Goal: Task Accomplishment & Management: Complete application form

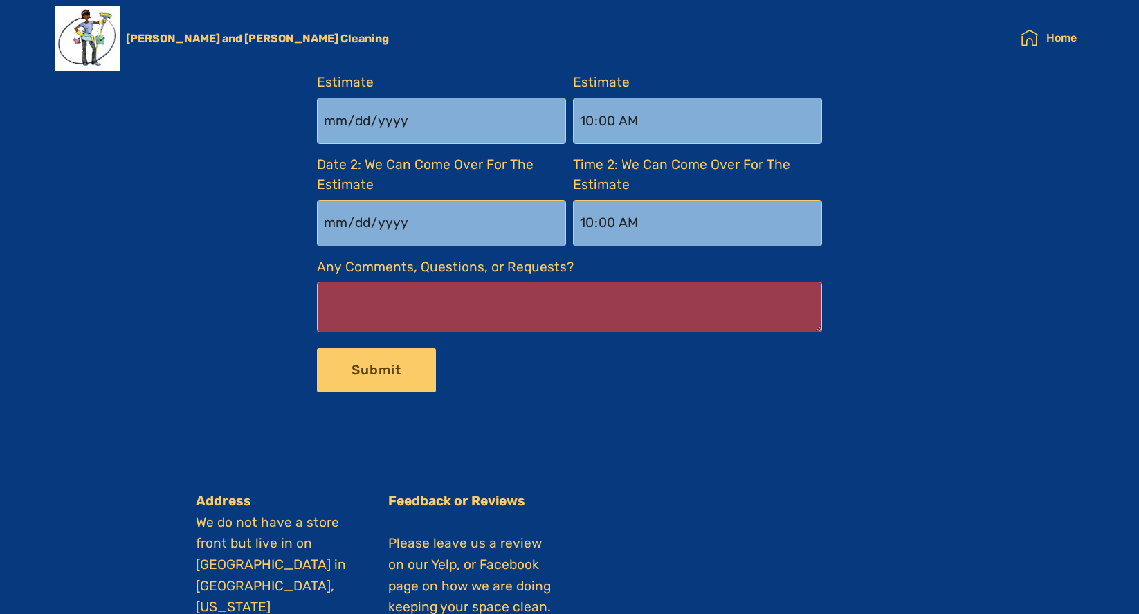
scroll to position [2373, 0]
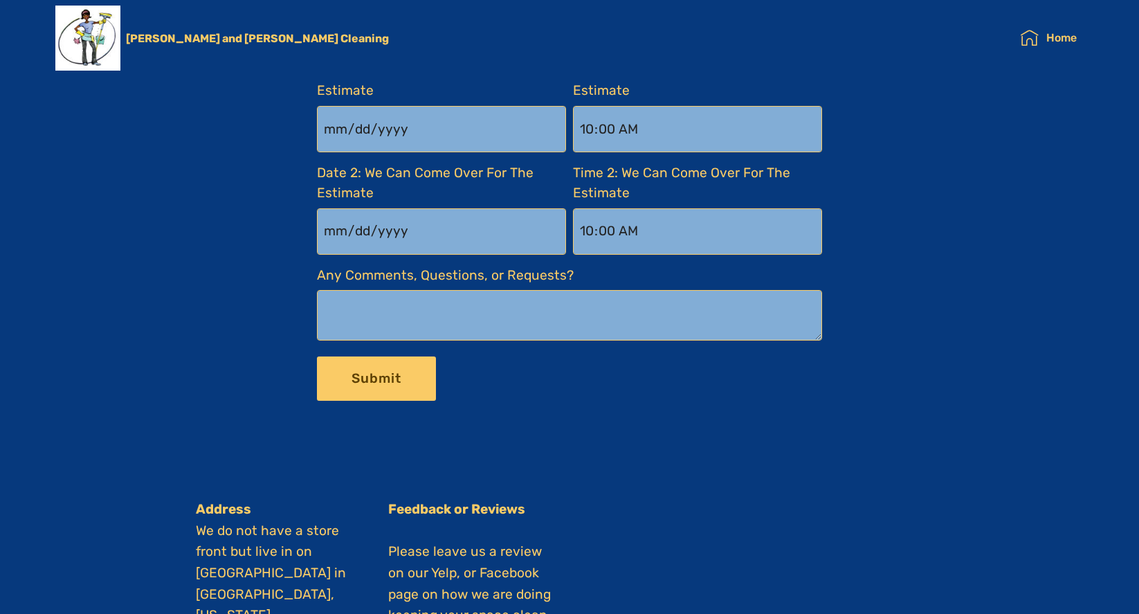
type input "[DATE]"
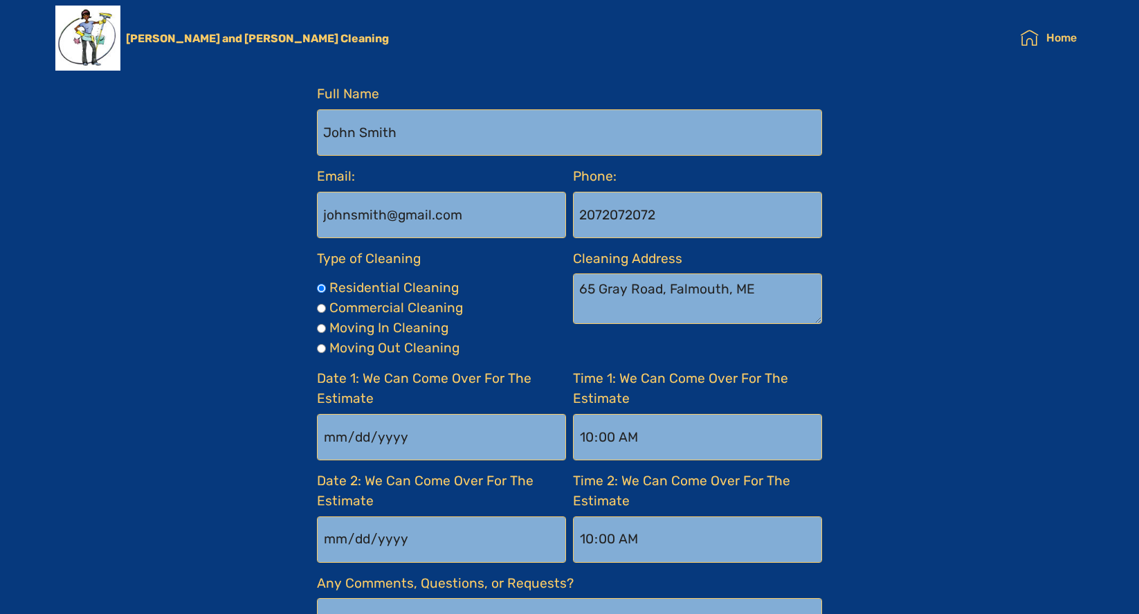
scroll to position [2062, 0]
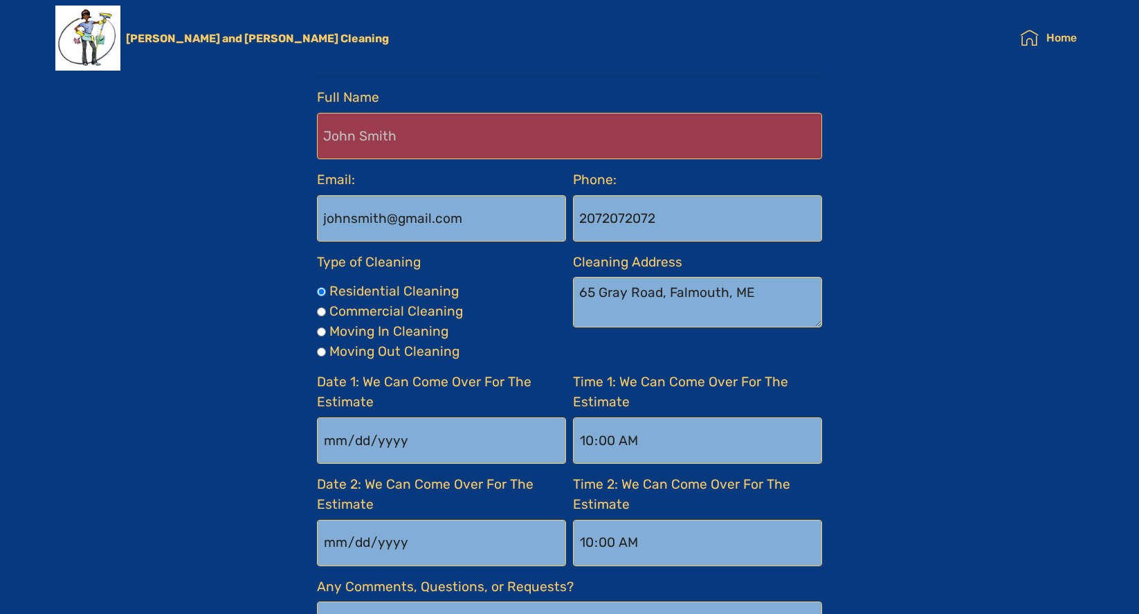
click at [392, 147] on Name-formbuilder-a "Full Name" at bounding box center [569, 136] width 505 height 46
type Name-formbuilder-a "[PERSON_NAME]"
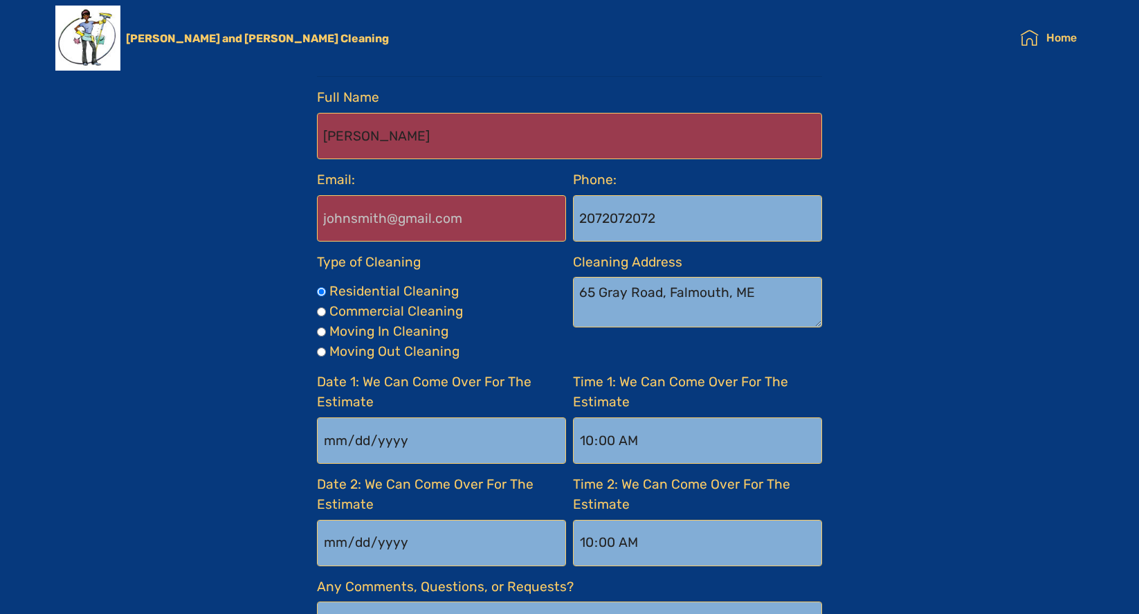
type input "[EMAIL_ADDRESS][DOMAIN_NAME]"
type input "4152990484"
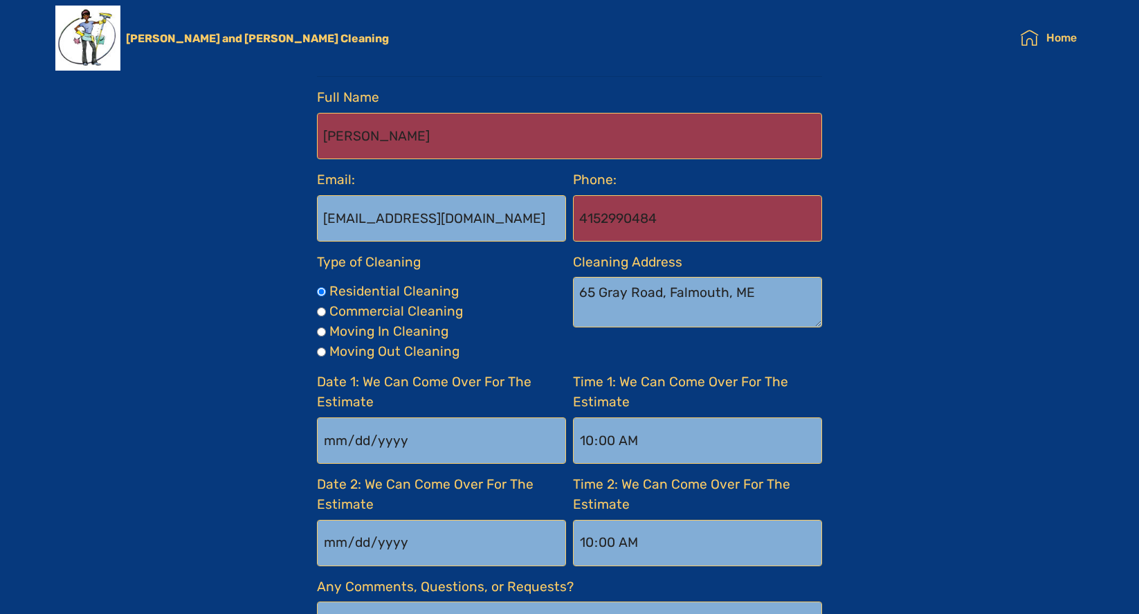
type Cleaning-formbuilder-a "[STREET_ADDRESS]"
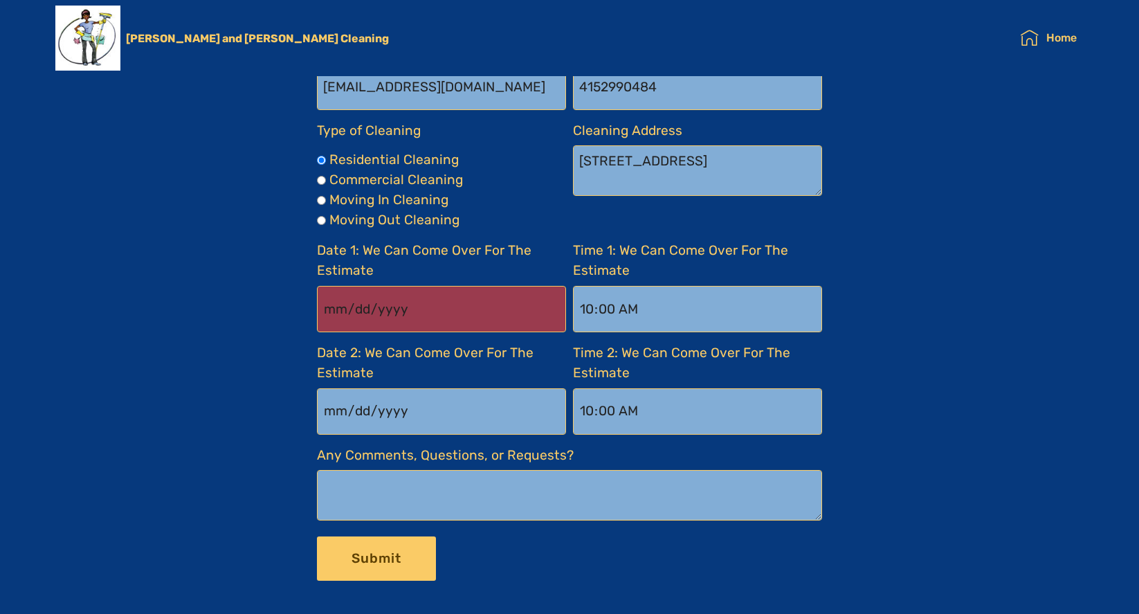
scroll to position [2200, 0]
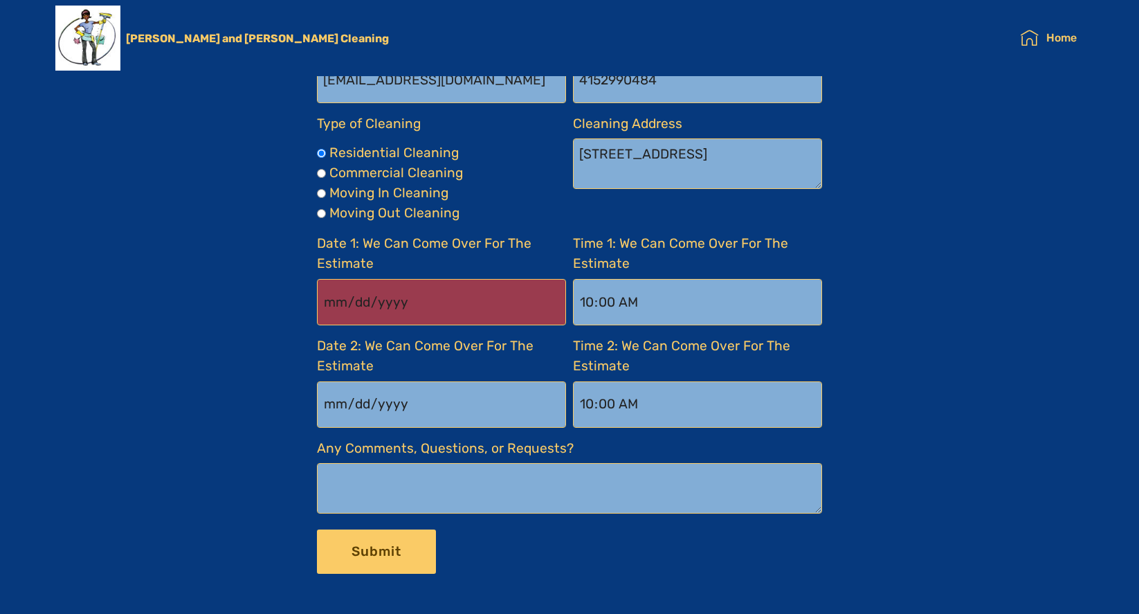
click at [428, 300] on input "[DATE]" at bounding box center [441, 302] width 249 height 46
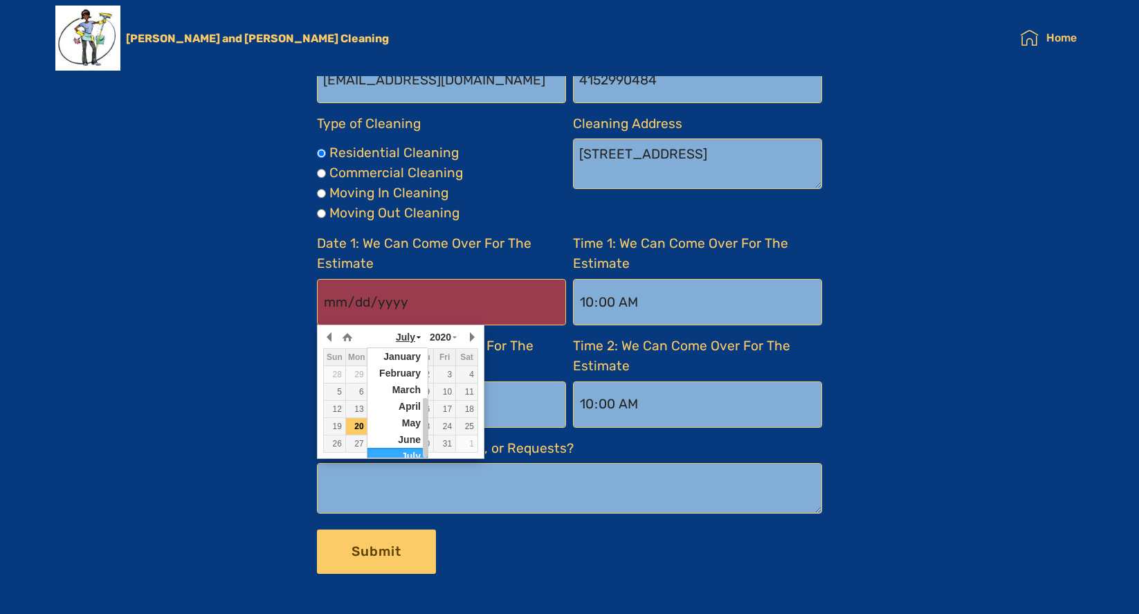
click at [411, 338] on span "July" at bounding box center [405, 336] width 19 height 11
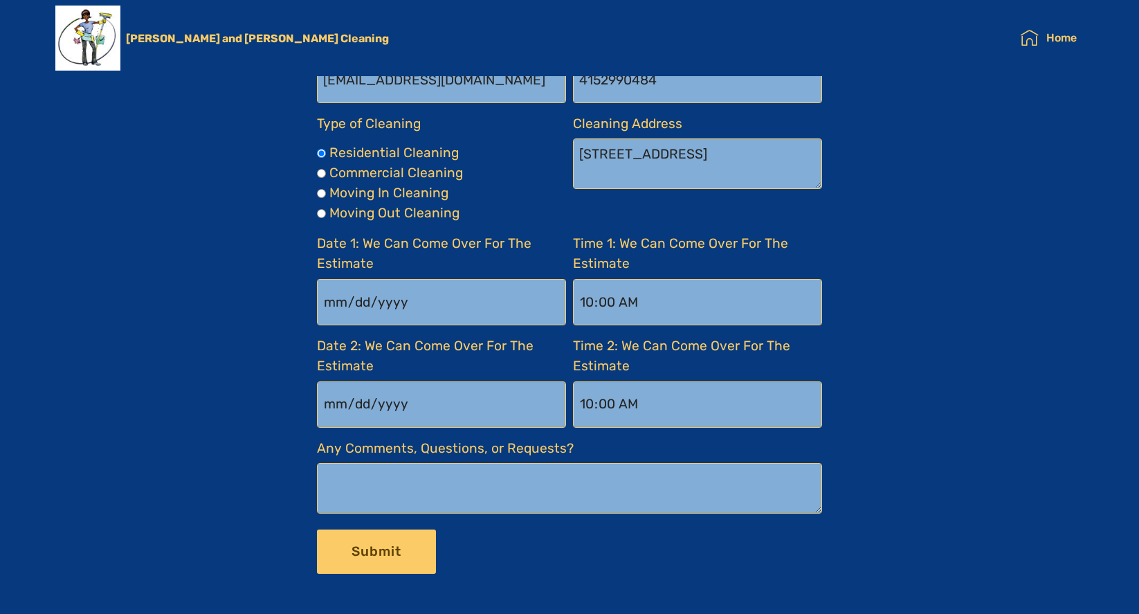
click at [910, 327] on div "GET YOUR FREE ON-SITE ESTIMATE! Full Name [PERSON_NAME] Email: [EMAIL_ADDRESS][…" at bounding box center [569, 241] width 789 height 674
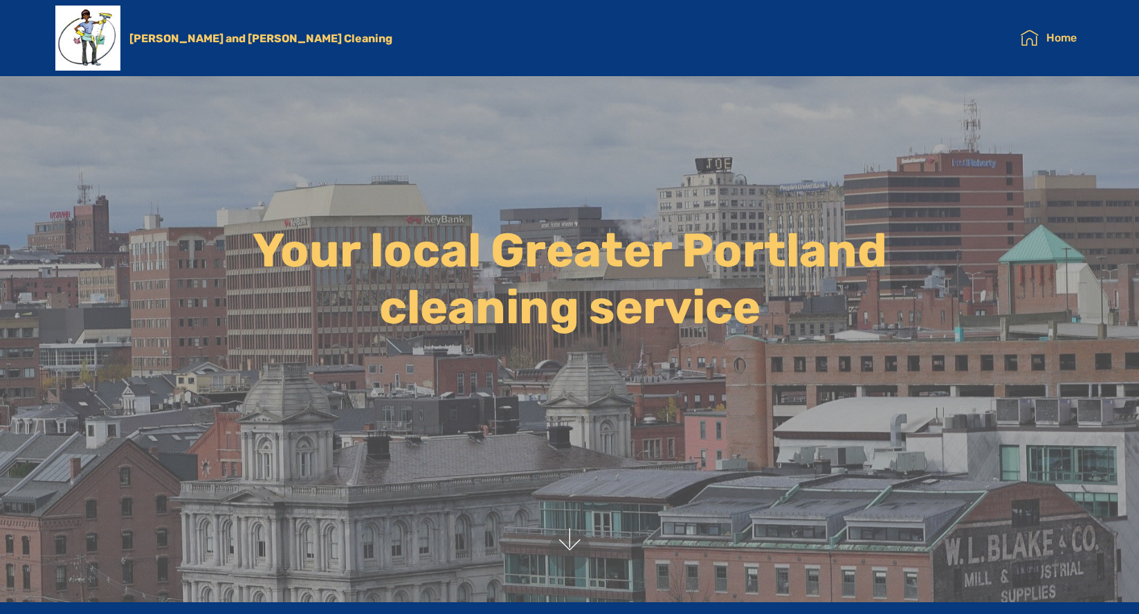
scroll to position [0, 0]
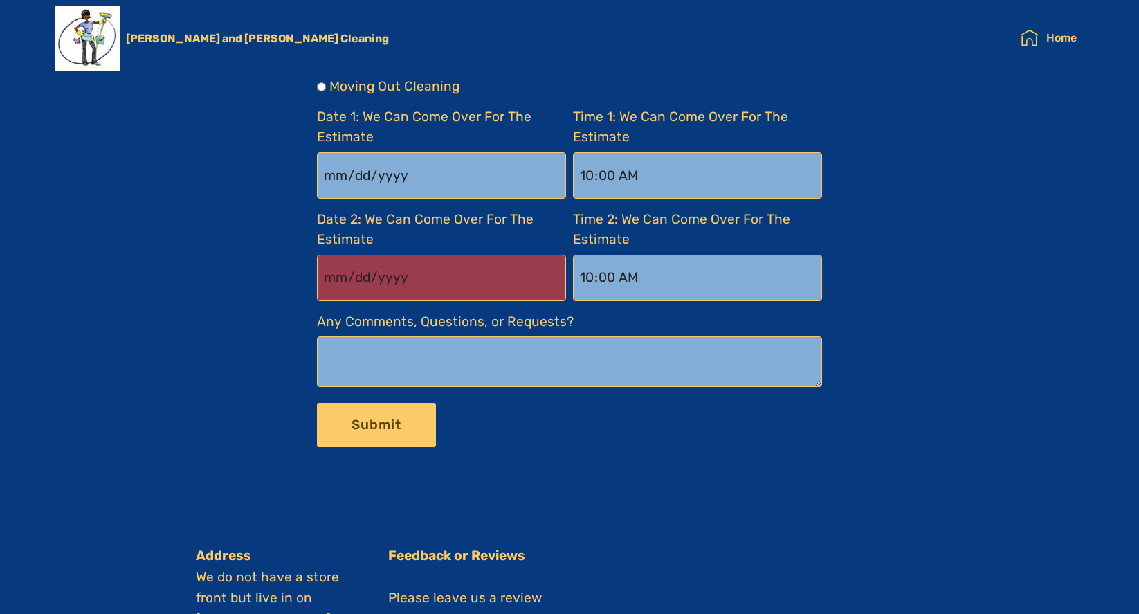
type input "[DATE]"
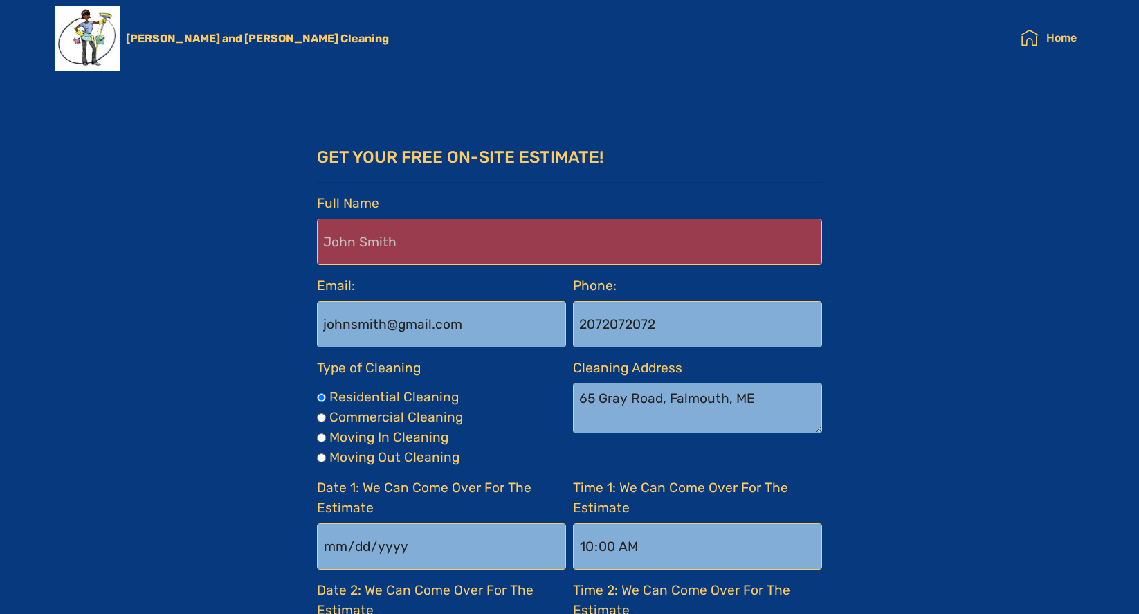
scroll to position [1943, 0]
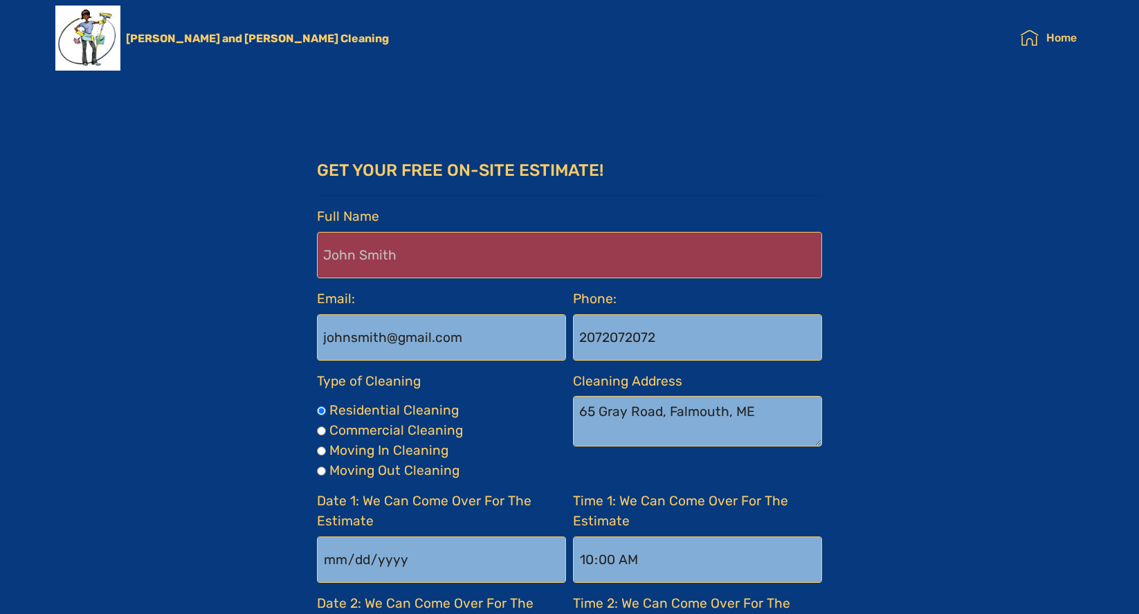
click at [449, 256] on Name-formbuilder-a "Full Name" at bounding box center [569, 255] width 505 height 46
type Name-formbuilder-a "[PERSON_NAME]"
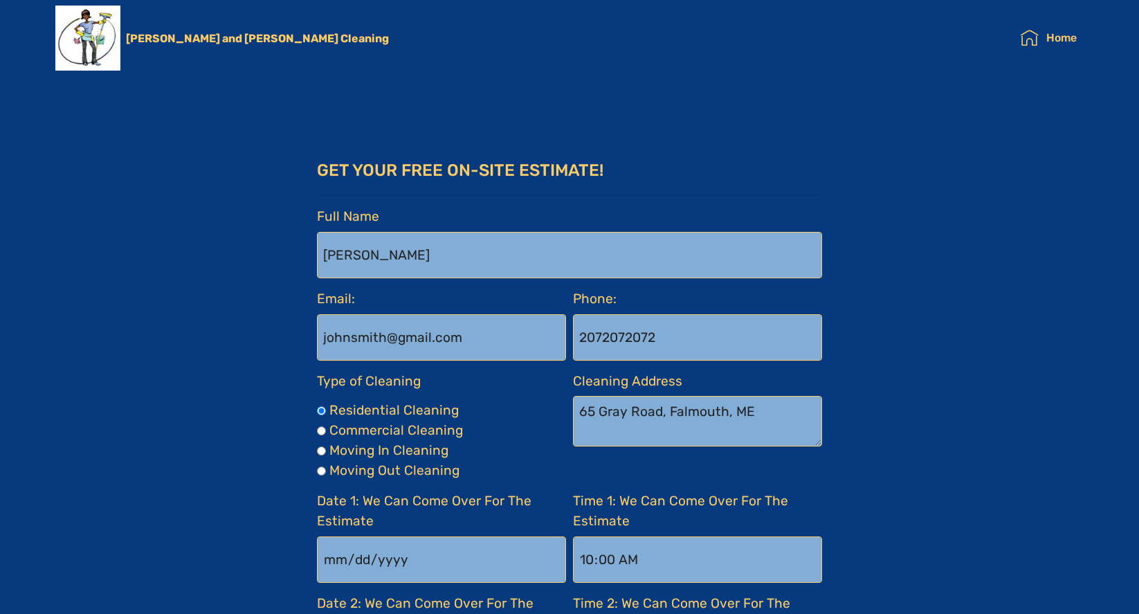
type input "[EMAIL_ADDRESS][DOMAIN_NAME]"
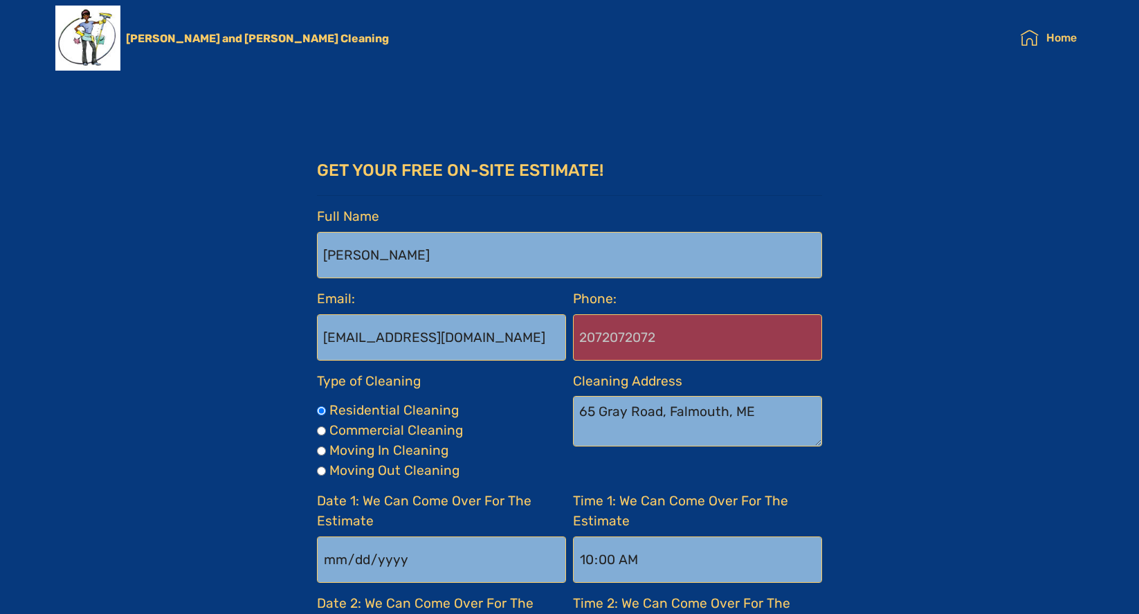
type input "4152990484"
type Cleaning-formbuilder-a "[STREET_ADDRESS]"
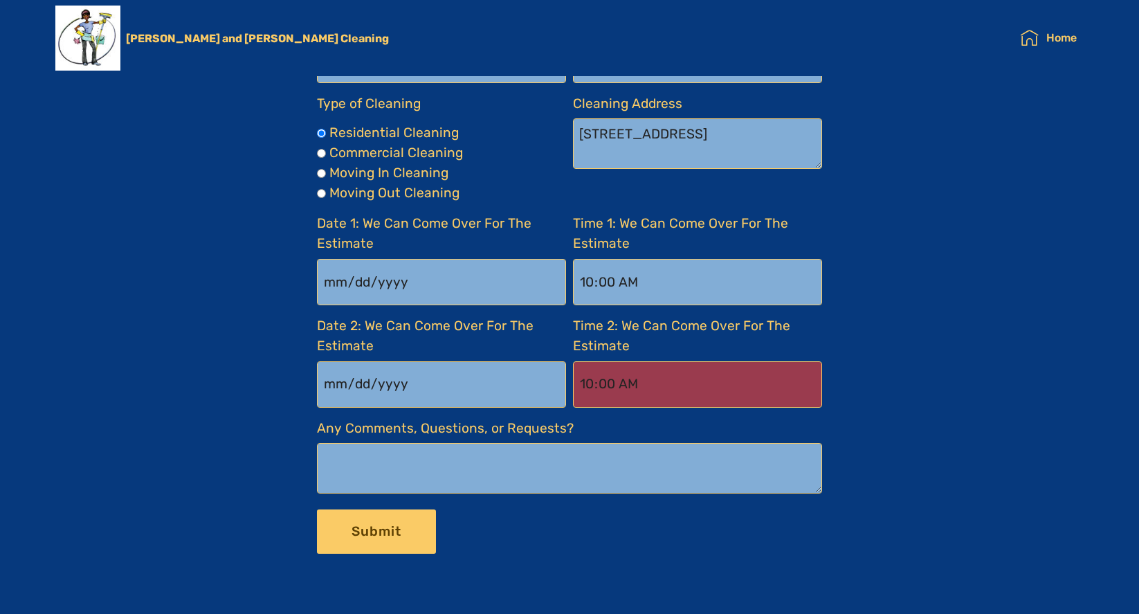
scroll to position [2235, 0]
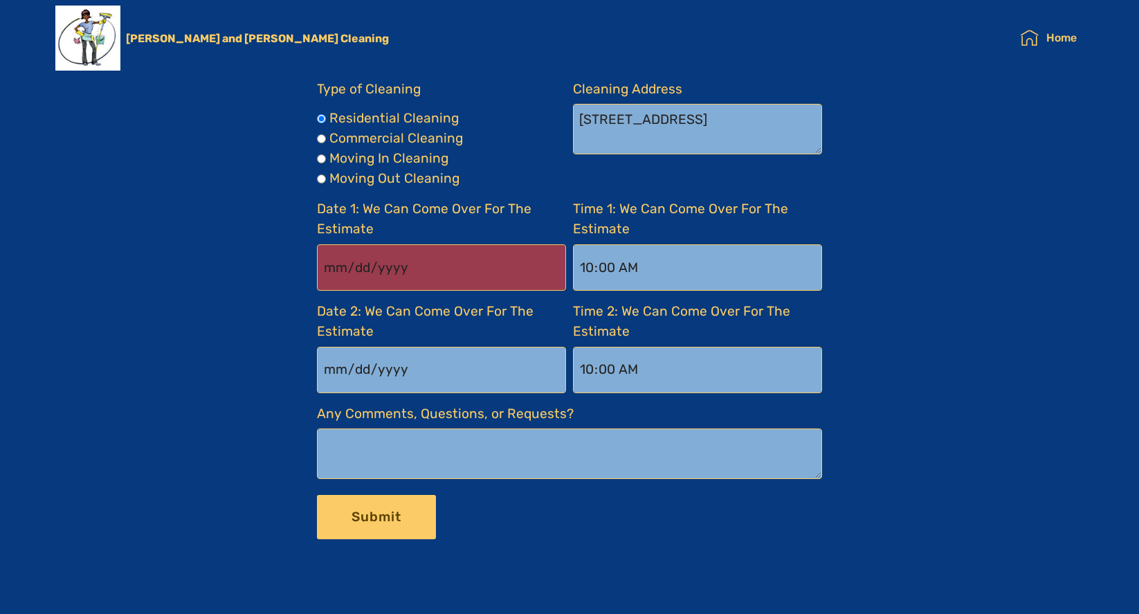
click at [498, 273] on input "[DATE]" at bounding box center [441, 267] width 249 height 46
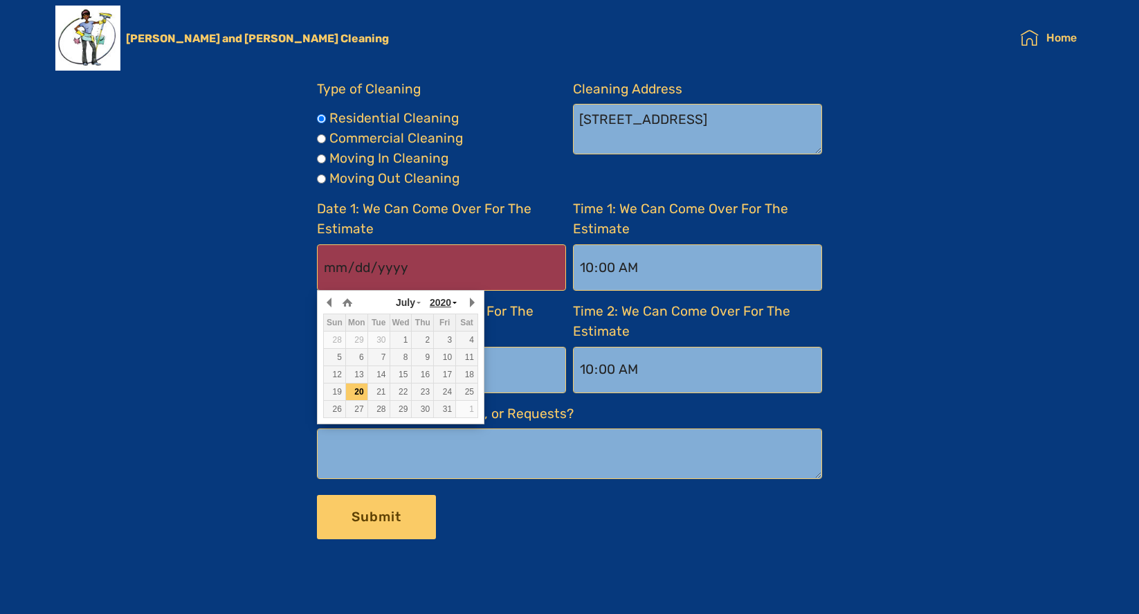
click at [445, 304] on span "2020" at bounding box center [440, 302] width 21 height 11
click at [418, 302] on icon at bounding box center [418, 303] width 6 height 14
click at [415, 406] on div "30" at bounding box center [422, 409] width 21 height 12
type input "2025-10-30"
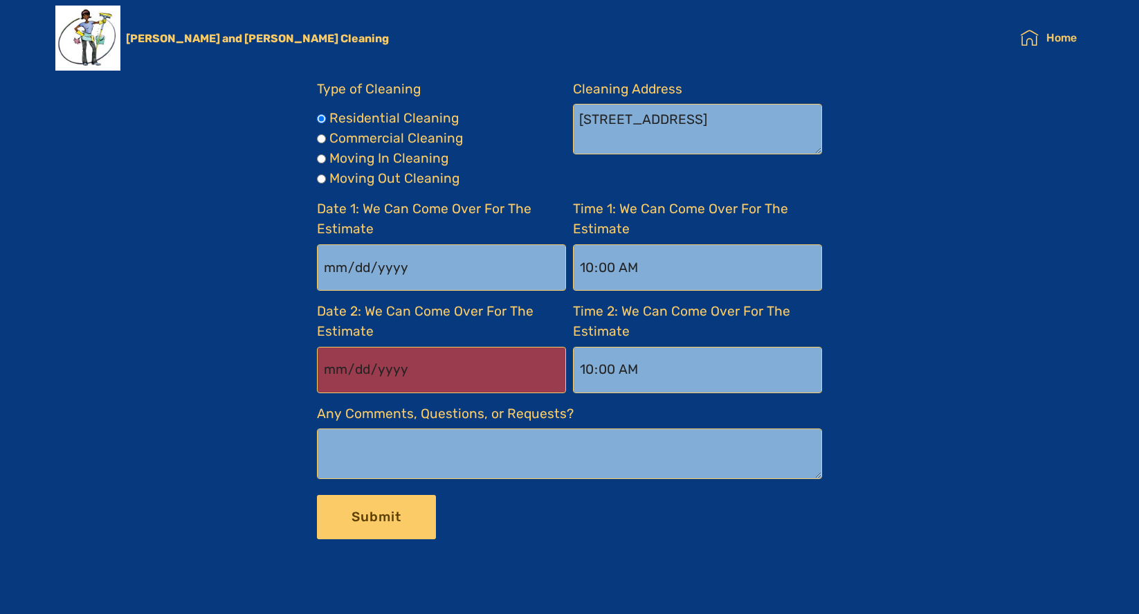
click at [449, 374] on input "[DATE]" at bounding box center [441, 370] width 249 height 46
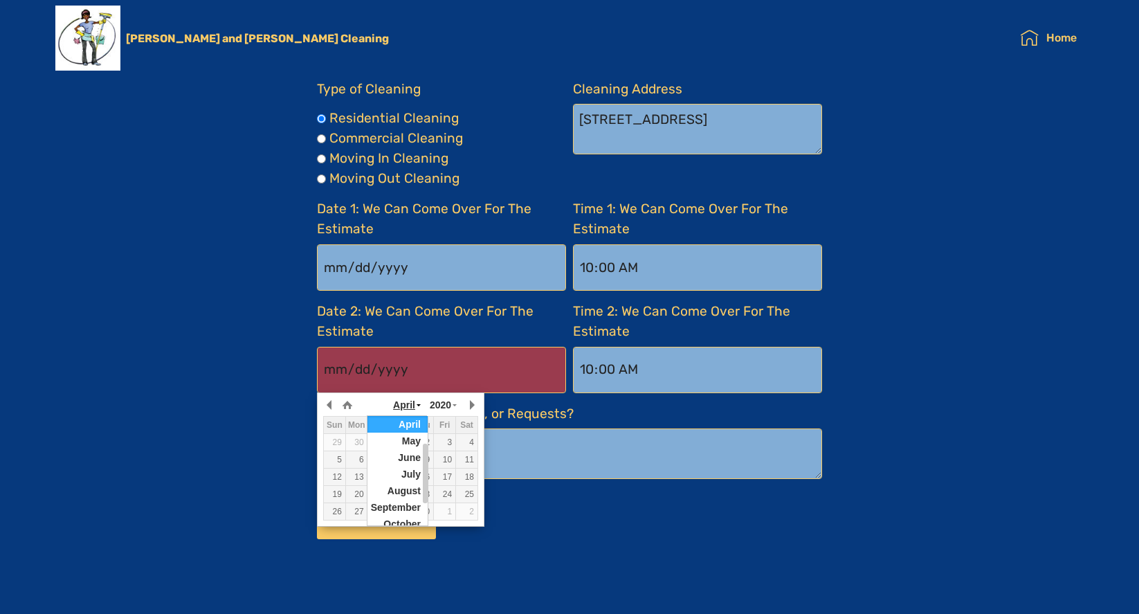
click at [416, 406] on icon at bounding box center [418, 406] width 6 height 14
click at [444, 510] on div "30" at bounding box center [444, 511] width 21 height 12
type input "2020-10-30"
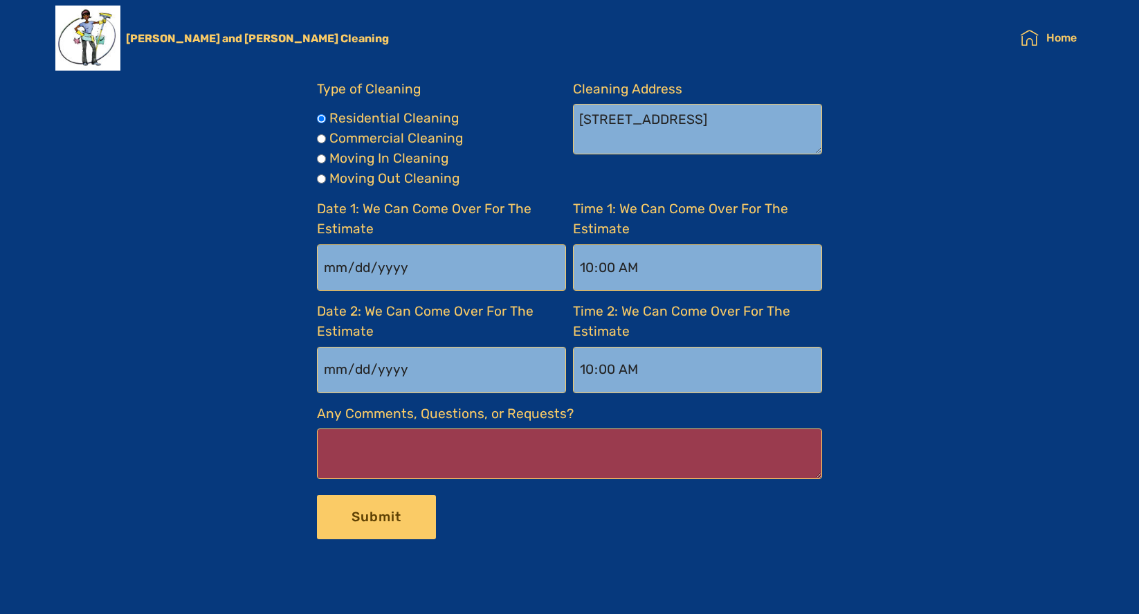
click at [525, 446] on Requests\?-formbuilder-a "Any Comments, Questions, or Requests?" at bounding box center [569, 453] width 505 height 51
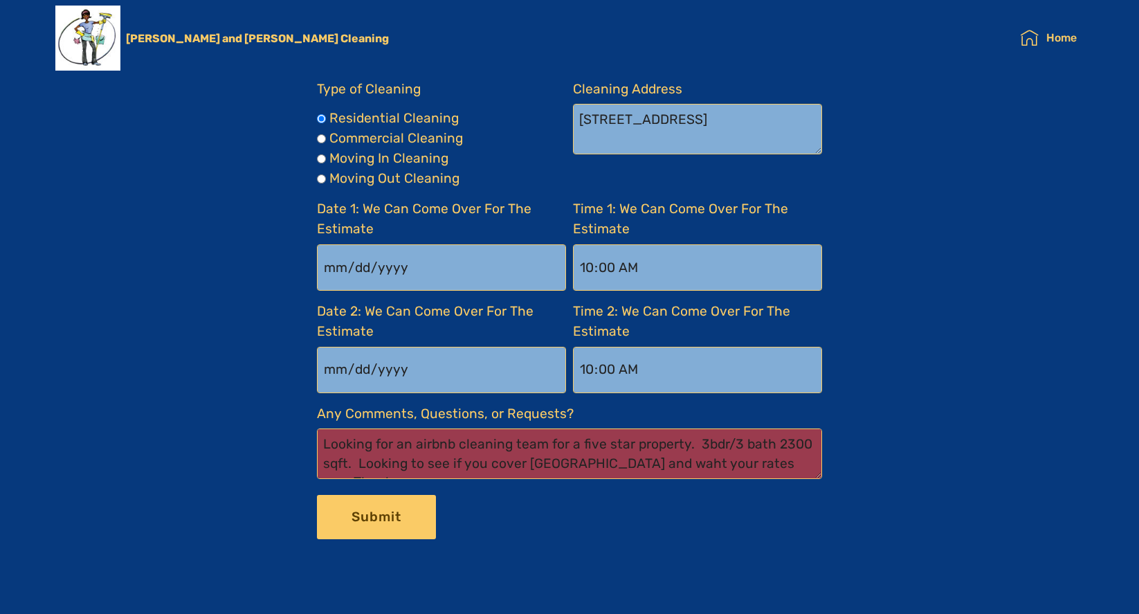
scroll to position [12, 0]
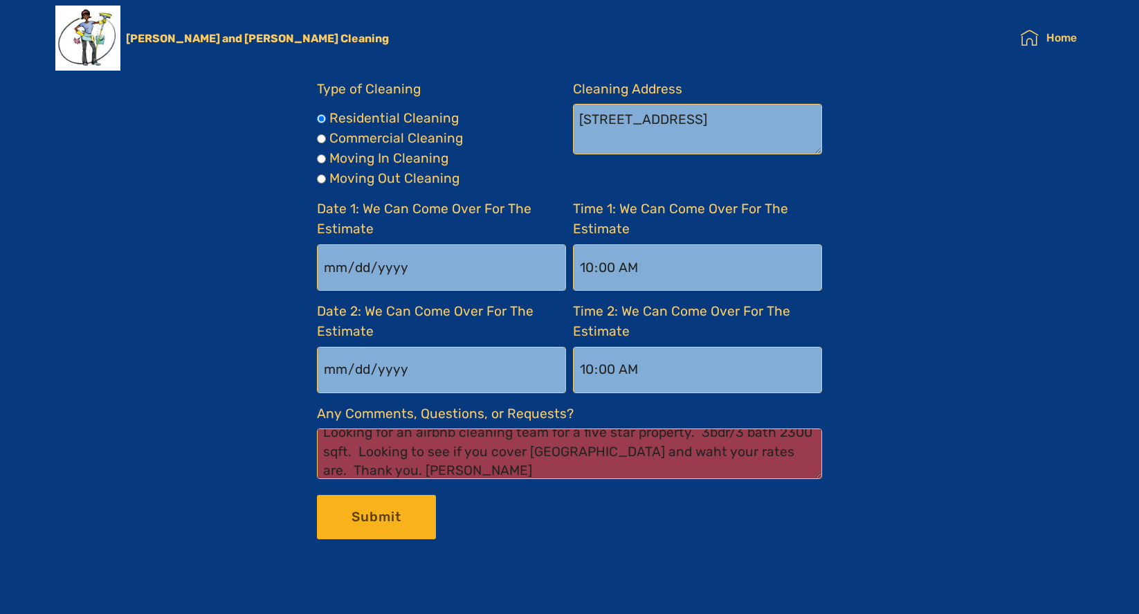
type Requests\?-formbuilder-a "Looking for an airbnb cleaning team for a five star property. 3bdr/3 bath 2300 …"
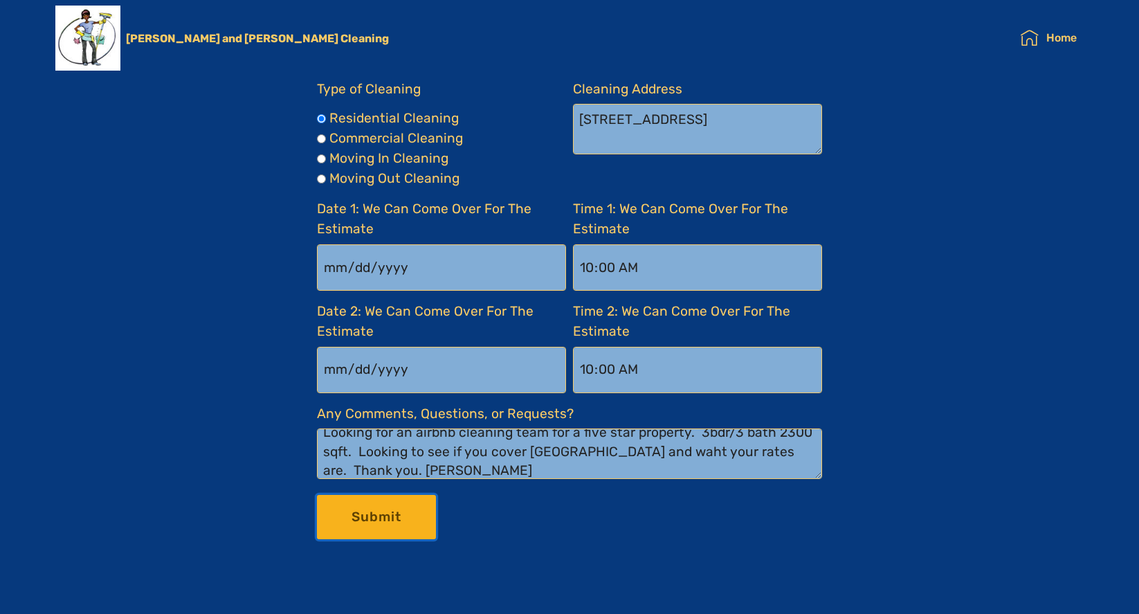
click at [379, 515] on button "Submit" at bounding box center [376, 517] width 119 height 45
radio Cleaning-formbuilder-a "true"
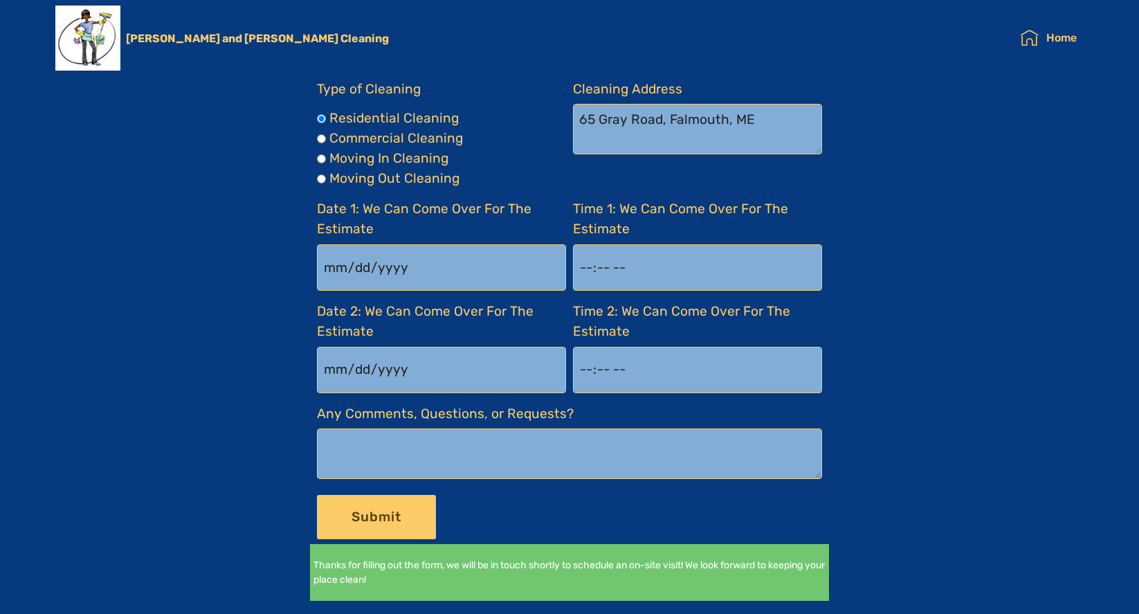
scroll to position [0, 0]
